Goal: Task Accomplishment & Management: Manage account settings

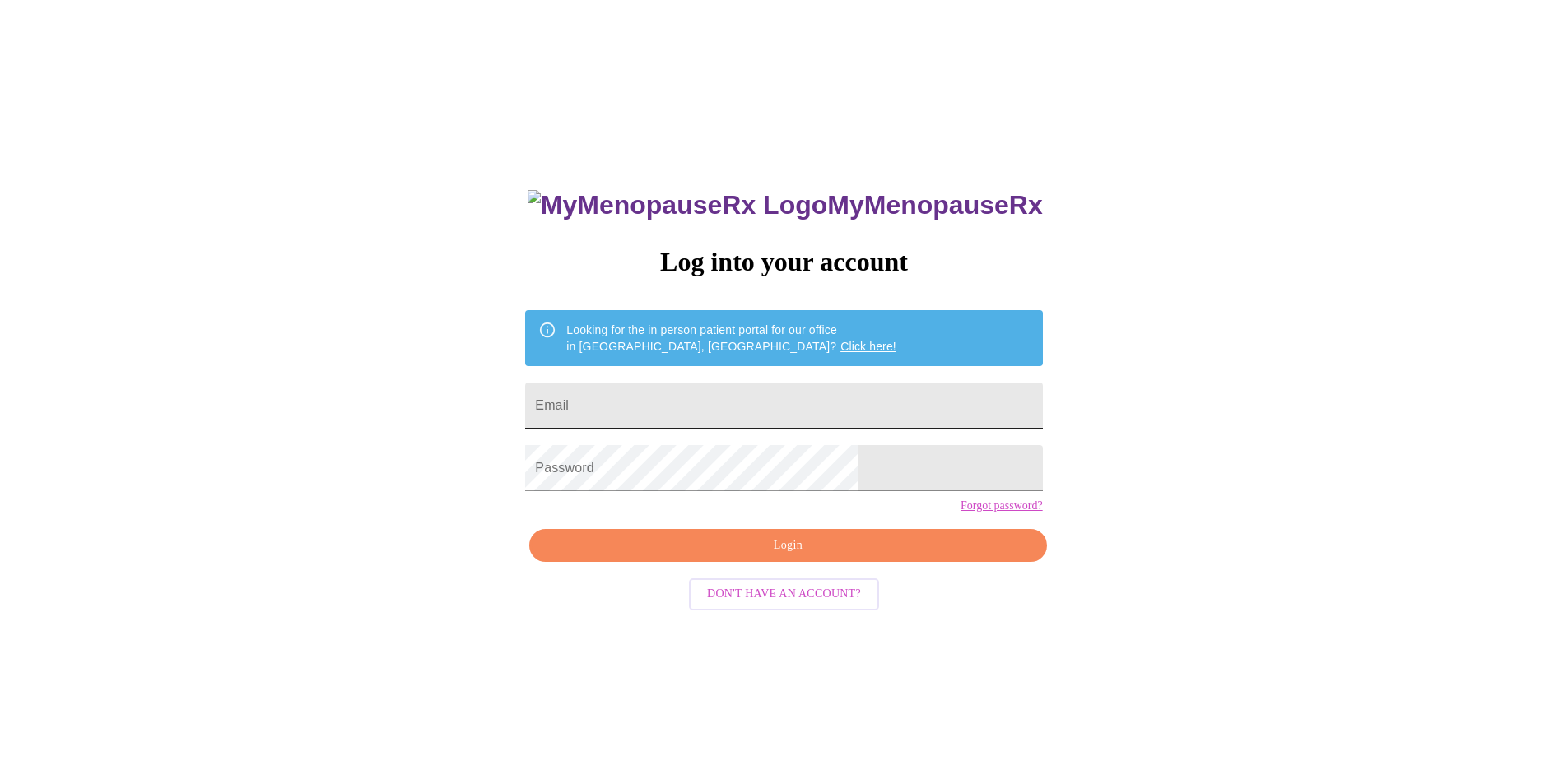
click at [687, 405] on input "Email" at bounding box center [783, 405] width 517 height 46
type input "MEUCH@MSN.COM"
click at [773, 557] on span "Login" at bounding box center [788, 545] width 479 height 20
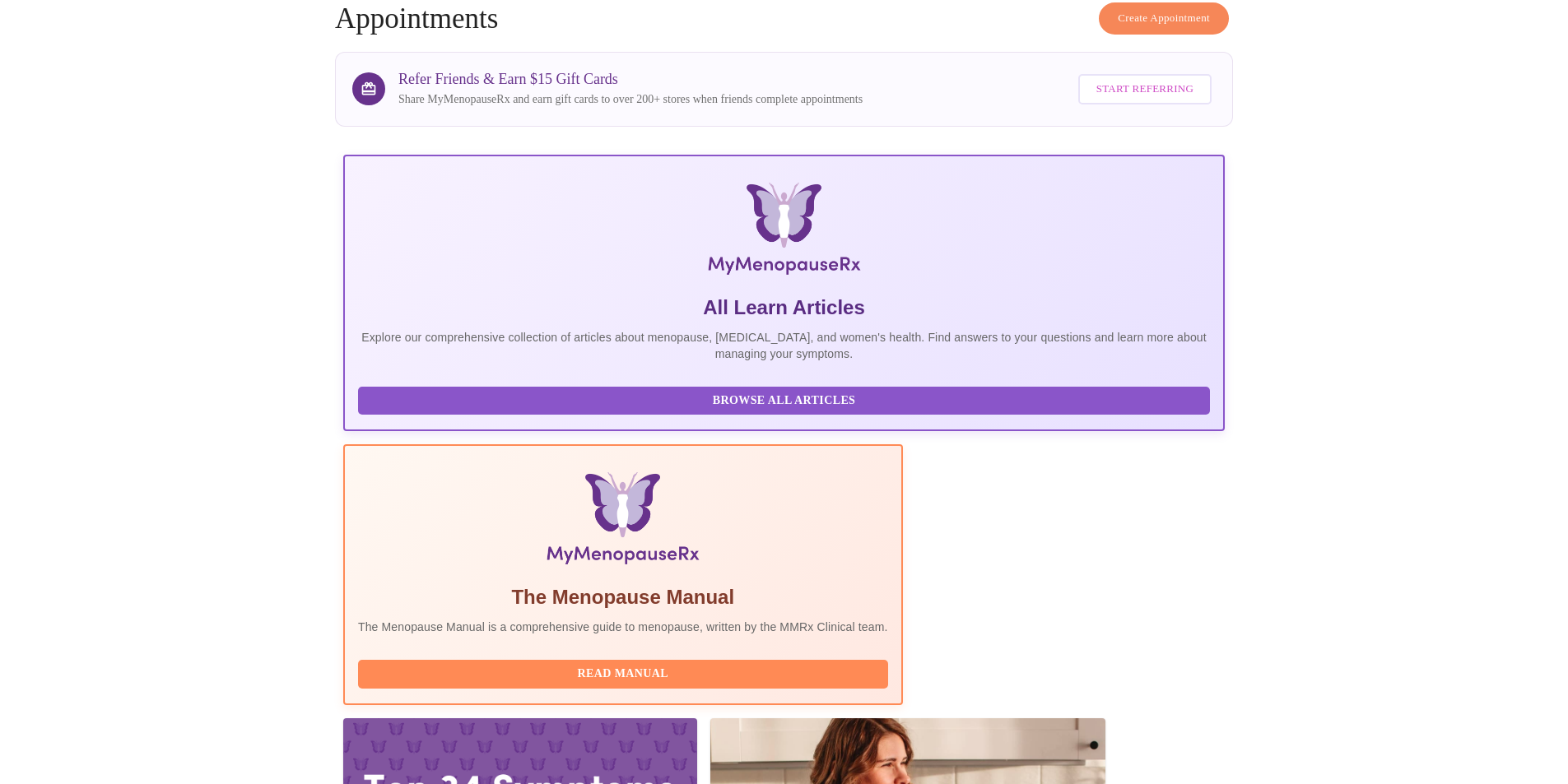
scroll to position [247, 0]
